Goal: Information Seeking & Learning: Find contact information

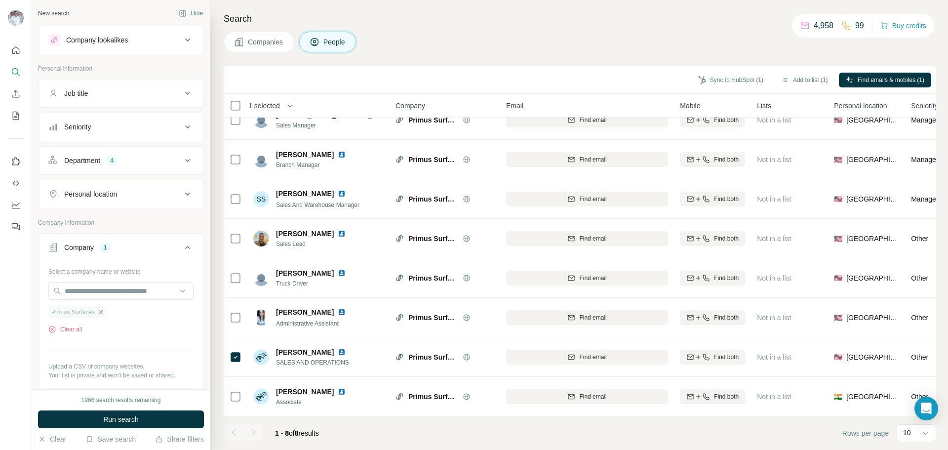
click at [104, 314] on icon "button" at bounding box center [101, 312] width 8 height 8
click at [92, 293] on input "text" at bounding box center [120, 291] width 145 height 18
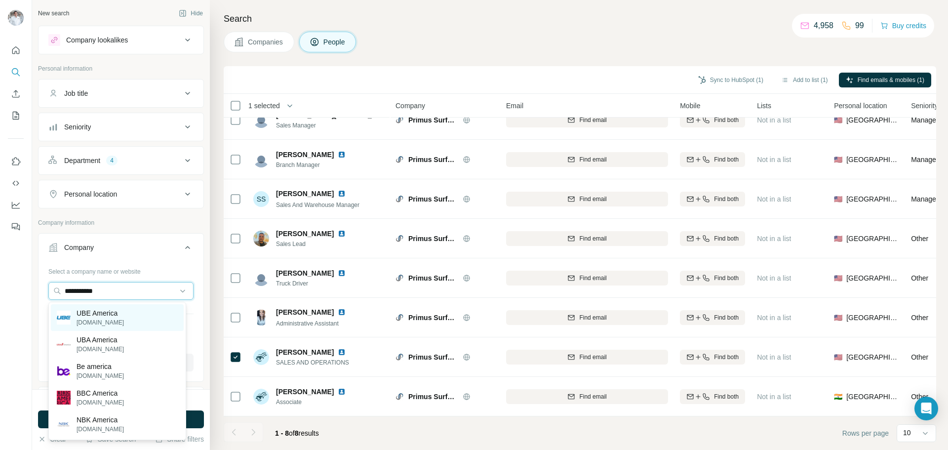
type input "**********"
click at [94, 319] on p "[DOMAIN_NAME]" at bounding box center [100, 322] width 47 height 9
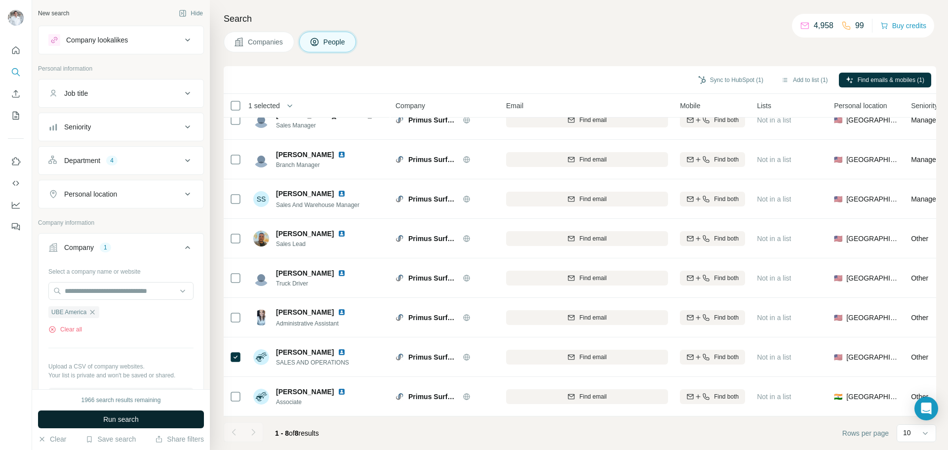
click at [118, 419] on span "Run search" at bounding box center [121, 419] width 36 height 10
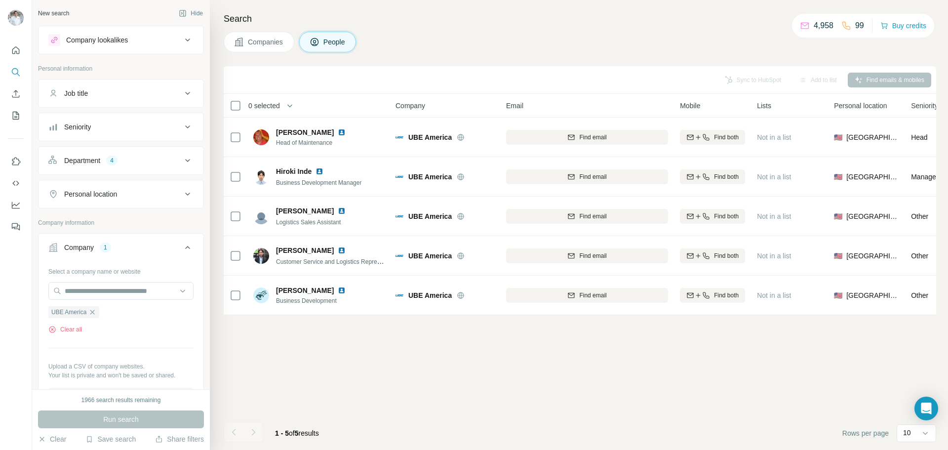
click at [263, 44] on span "Companies" at bounding box center [266, 42] width 36 height 10
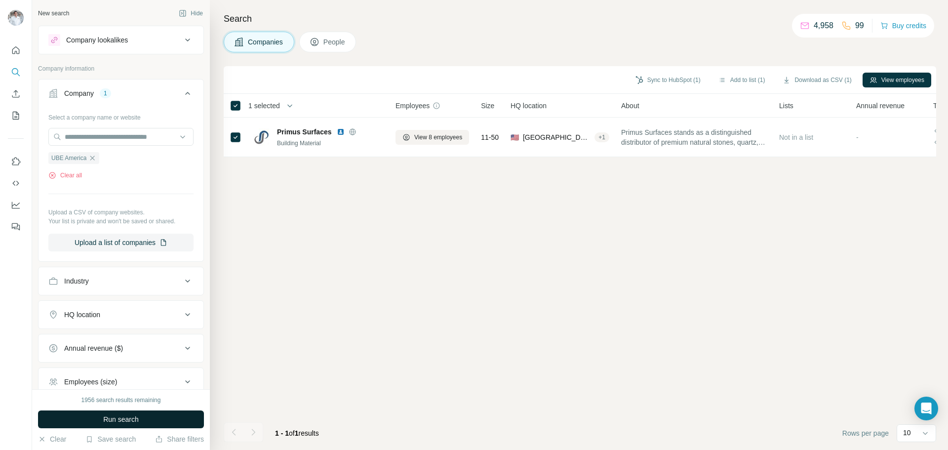
click at [118, 419] on span "Run search" at bounding box center [121, 419] width 36 height 10
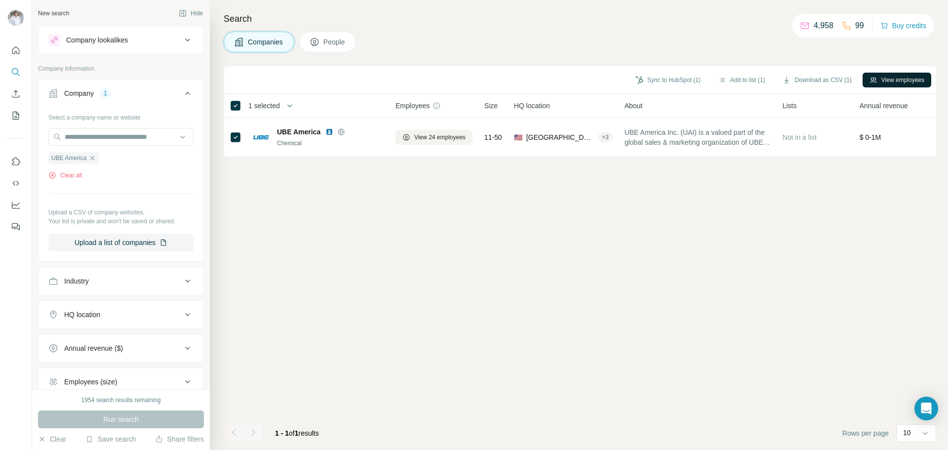
click at [880, 82] on button "View employees" at bounding box center [897, 80] width 69 height 15
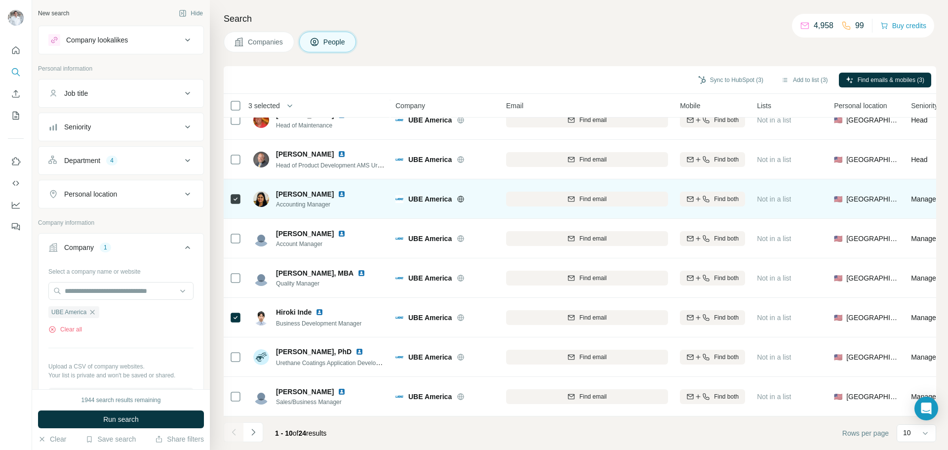
scroll to position [2, 0]
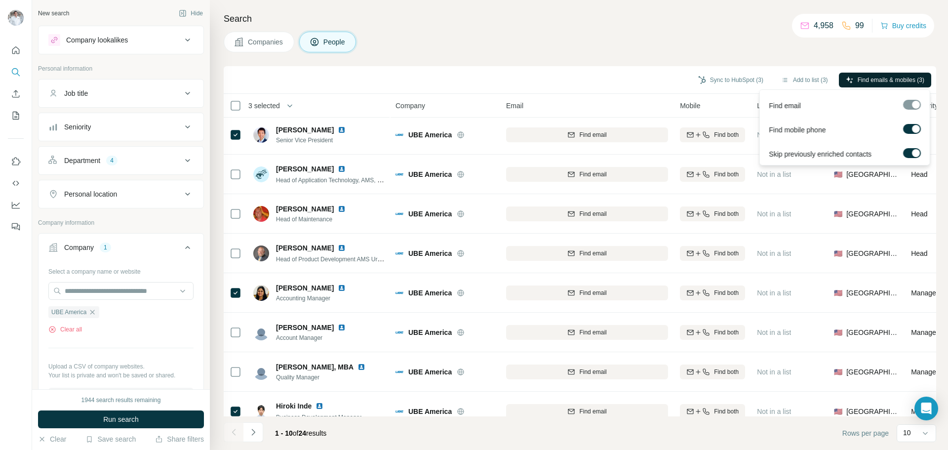
click at [859, 77] on span "Find emails & mobiles (3)" at bounding box center [891, 80] width 67 height 9
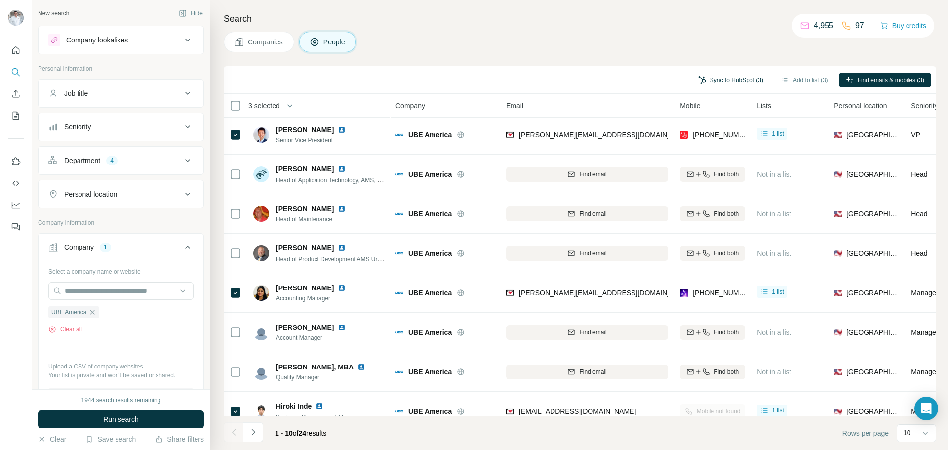
click at [714, 81] on button "Sync to HubSpot (3)" at bounding box center [730, 80] width 79 height 15
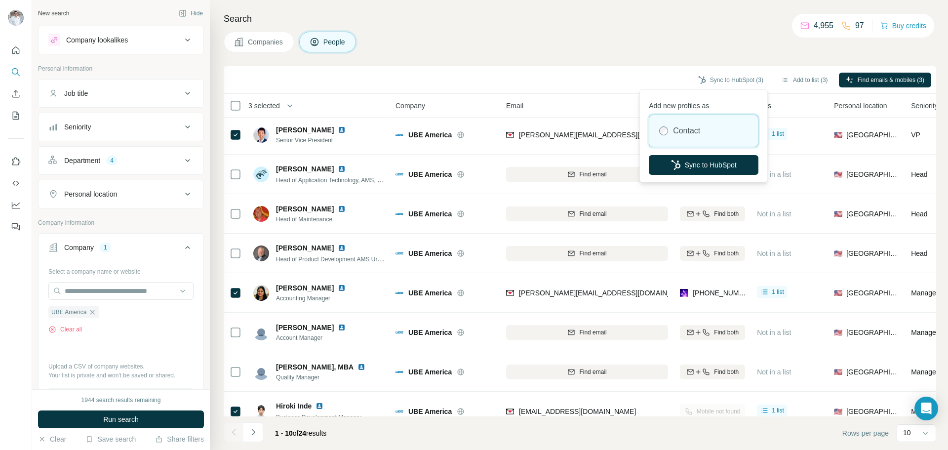
click at [688, 130] on label "Contact" at bounding box center [686, 131] width 27 height 12
click at [694, 163] on button "Sync to HubSpot" at bounding box center [704, 165] width 110 height 20
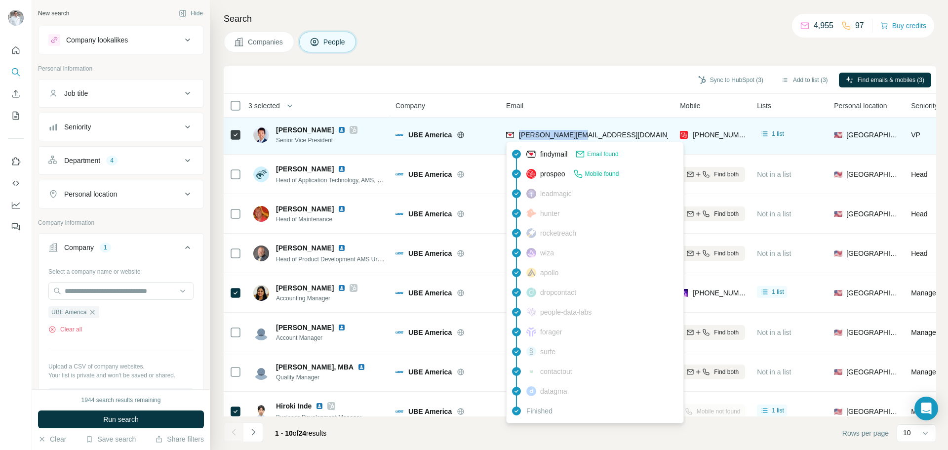
drag, startPoint x: 591, startPoint y: 135, endPoint x: 519, endPoint y: 136, distance: 72.1
click at [519, 136] on div "[PERSON_NAME][EMAIL_ADDRESS][DOMAIN_NAME]" at bounding box center [587, 134] width 162 height 27
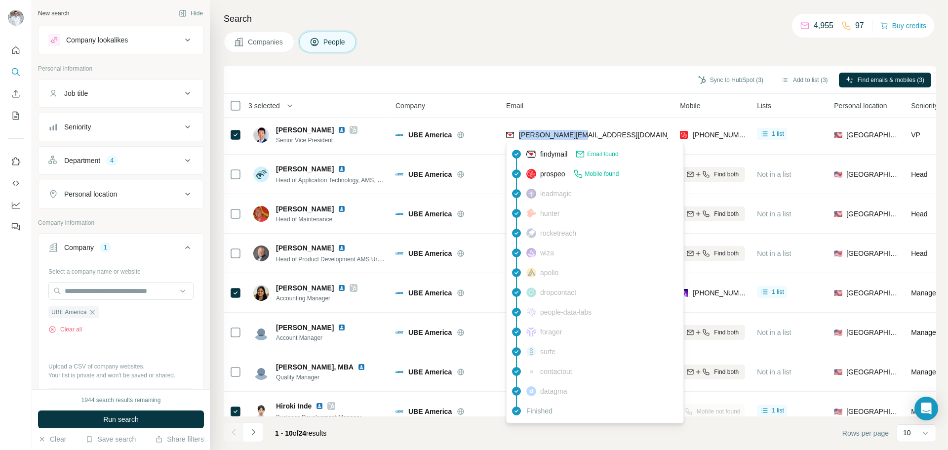
copy span "[PERSON_NAME][EMAIL_ADDRESS][DOMAIN_NAME]"
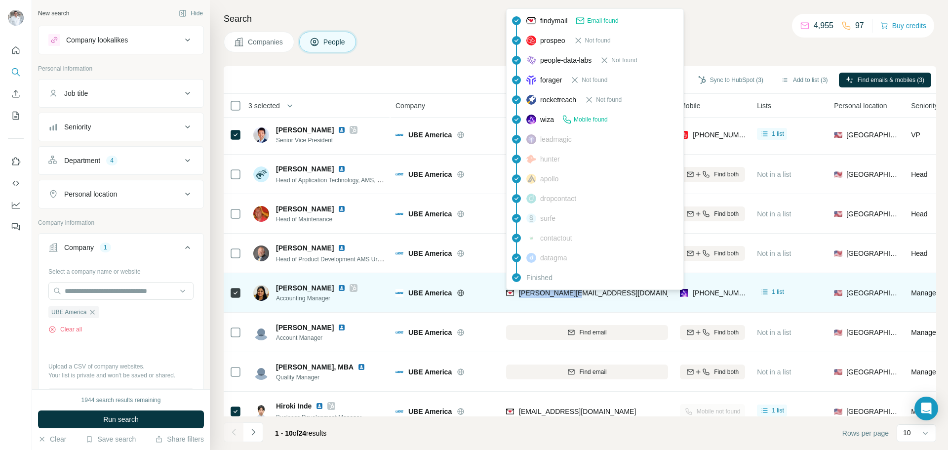
drag, startPoint x: 589, startPoint y: 296, endPoint x: 518, endPoint y: 294, distance: 70.6
click at [518, 294] on div "[PERSON_NAME][EMAIL_ADDRESS][DOMAIN_NAME]" at bounding box center [587, 292] width 162 height 27
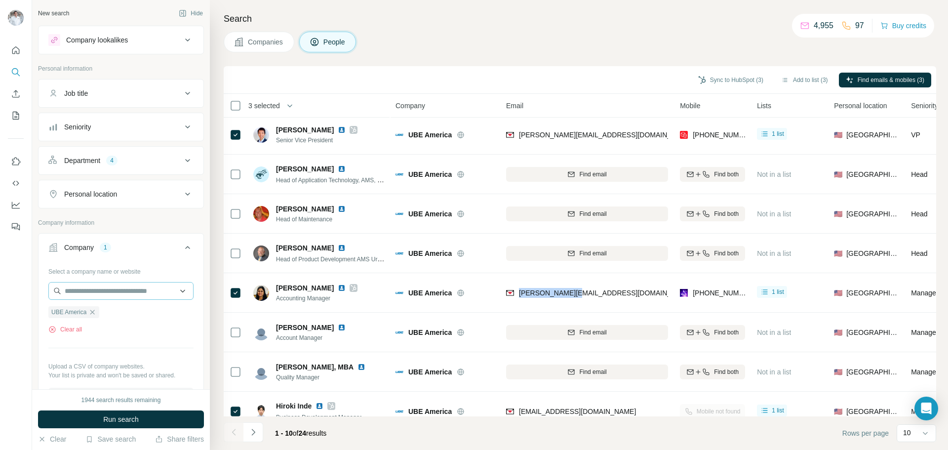
copy span "[PERSON_NAME][EMAIL_ADDRESS][DOMAIN_NAME]"
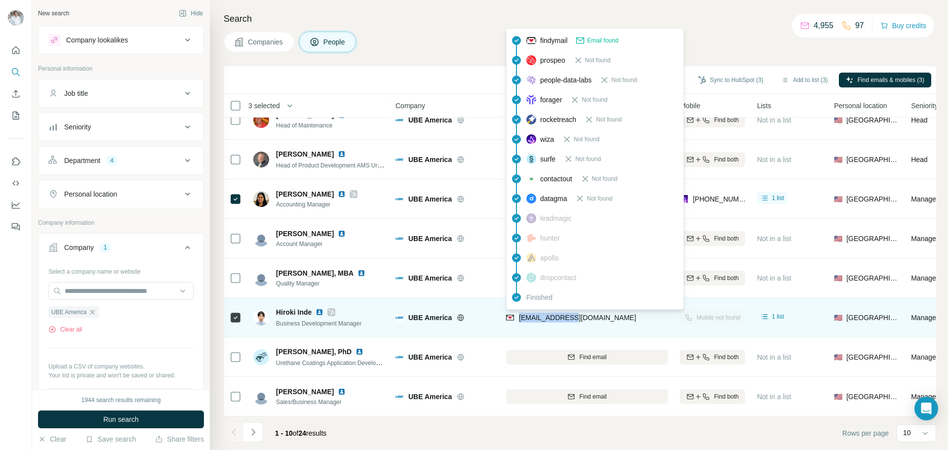
drag, startPoint x: 557, startPoint y: 315, endPoint x: 519, endPoint y: 313, distance: 38.5
click at [519, 313] on div "[EMAIL_ADDRESS][DOMAIN_NAME]" at bounding box center [587, 317] width 162 height 27
copy span "[EMAIL_ADDRESS][DOMAIN_NAME]"
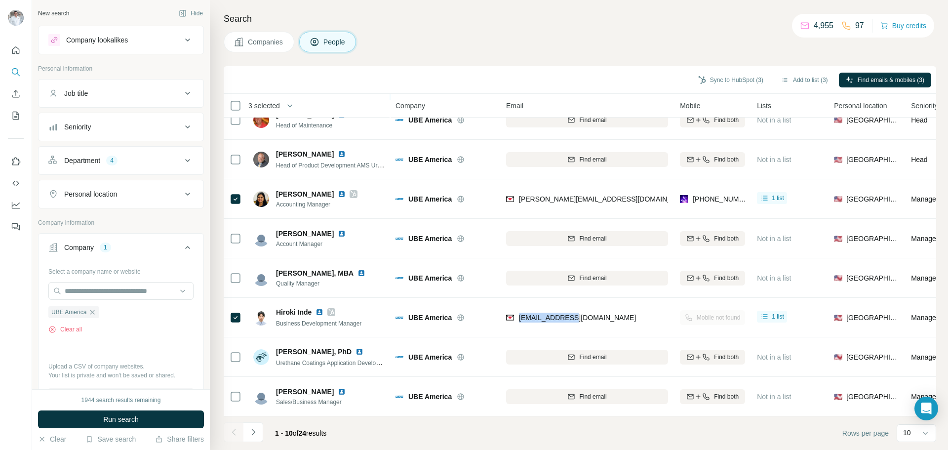
scroll to position [0, 0]
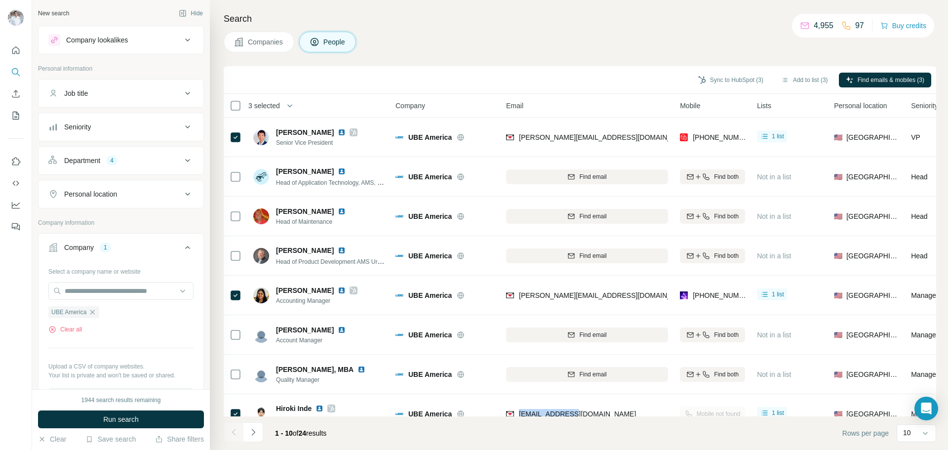
click at [279, 41] on span "Companies" at bounding box center [266, 42] width 36 height 10
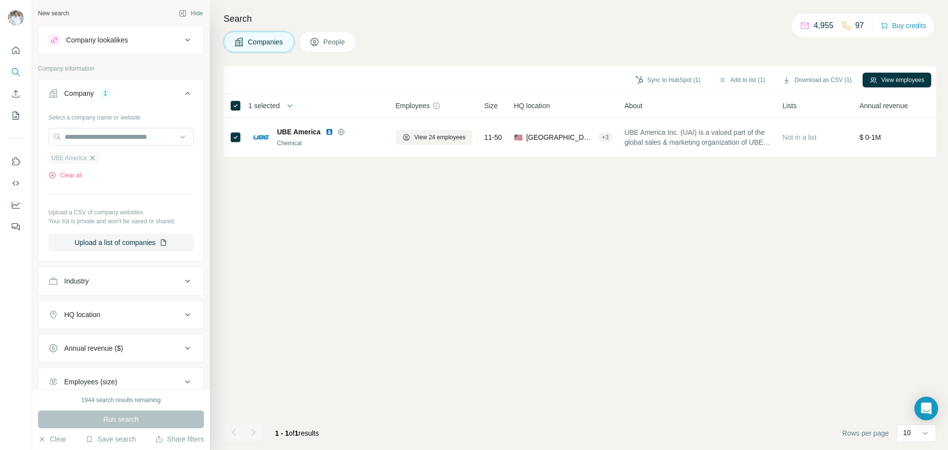
click at [94, 159] on icon "button" at bounding box center [92, 158] width 4 height 4
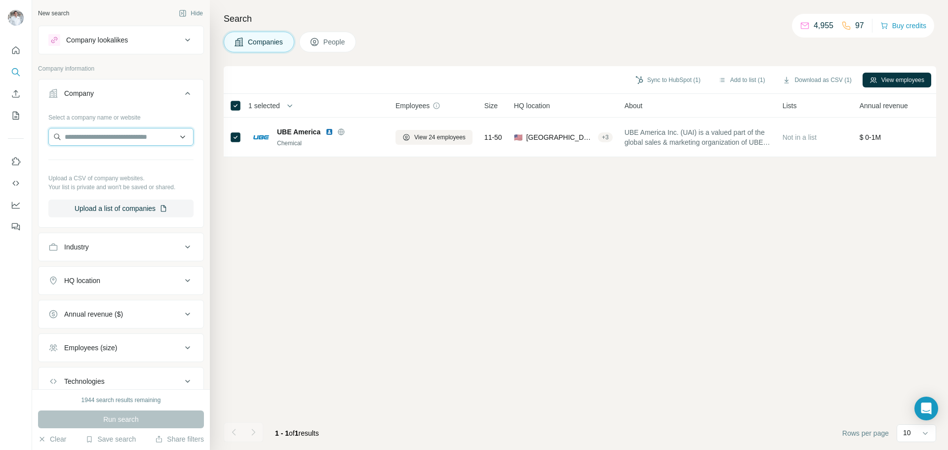
click at [94, 140] on input "text" at bounding box center [120, 137] width 145 height 18
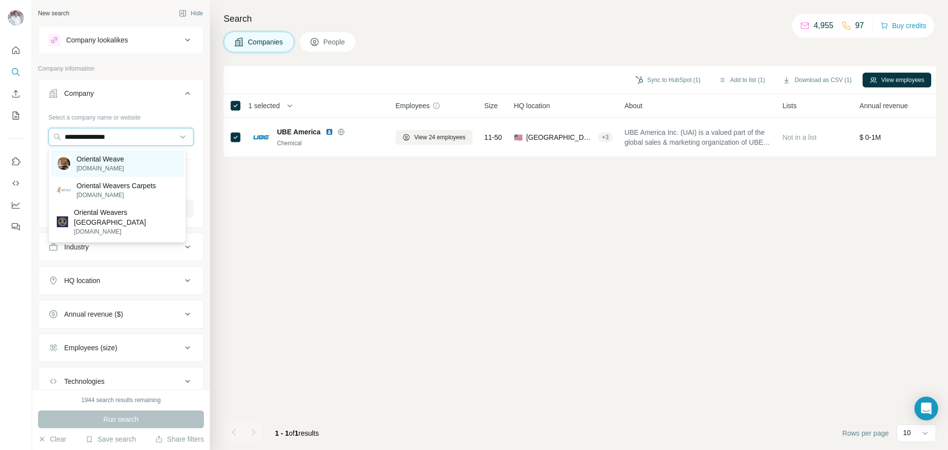
type input "**********"
click at [89, 165] on p "[DOMAIN_NAME]" at bounding box center [100, 168] width 47 height 9
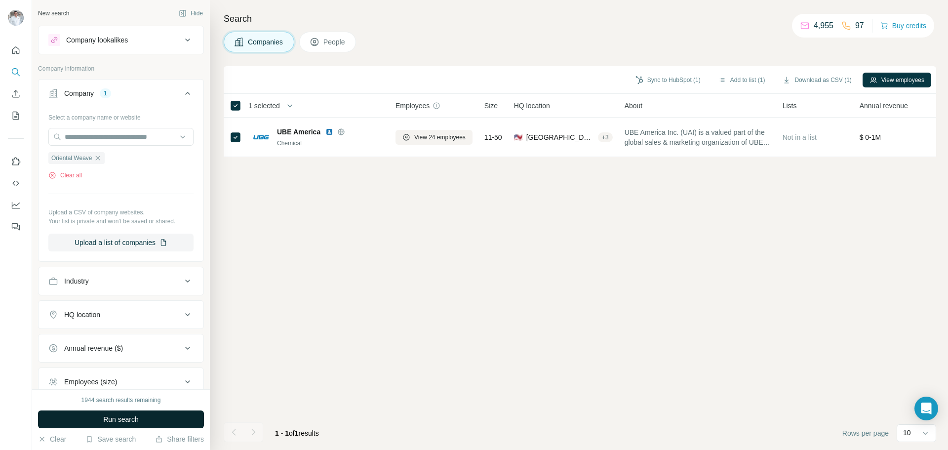
click at [117, 417] on span "Run search" at bounding box center [121, 419] width 36 height 10
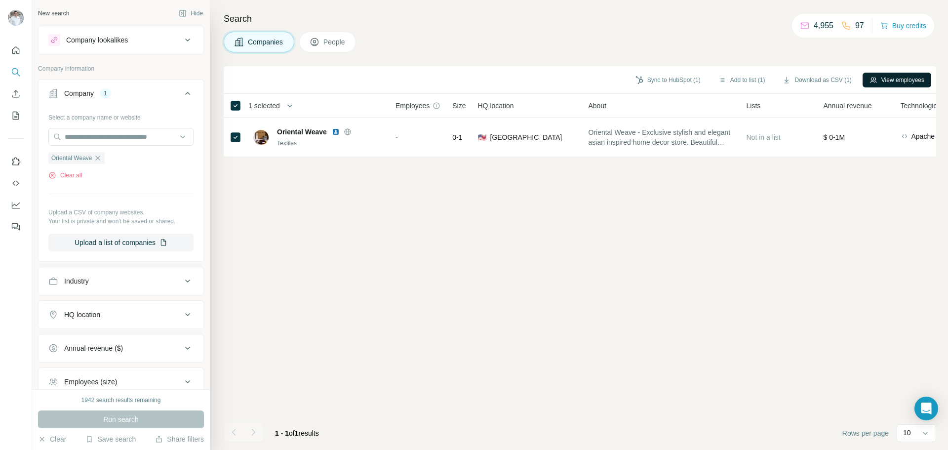
click at [890, 80] on button "View employees" at bounding box center [897, 80] width 69 height 15
